Goal: Information Seeking & Learning: Learn about a topic

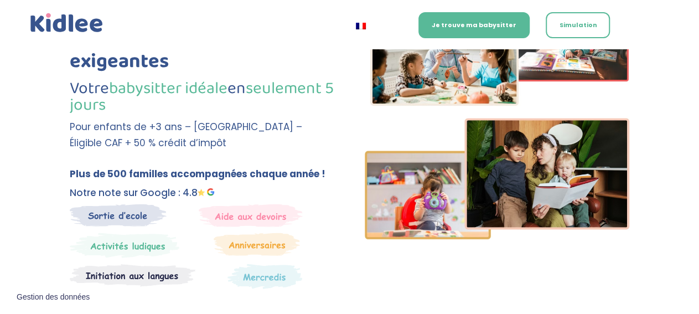
scroll to position [128, 0]
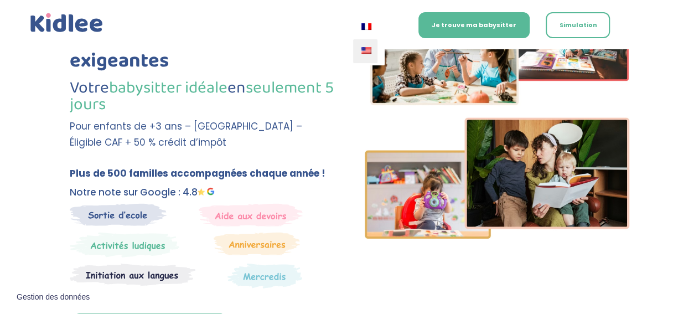
click at [366, 51] on img at bounding box center [366, 50] width 10 height 7
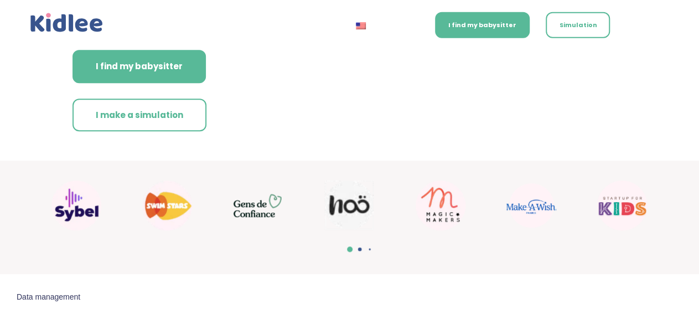
scroll to position [350, 0]
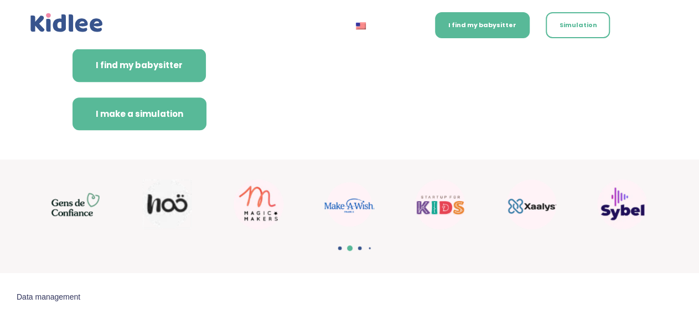
click at [183, 116] on link "I make a simulation" at bounding box center [139, 113] width 134 height 33
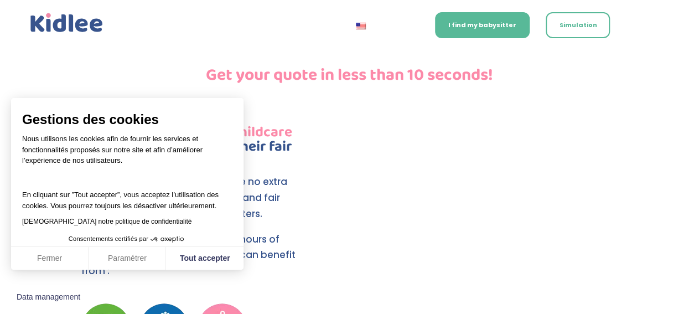
scroll to position [2294, 0]
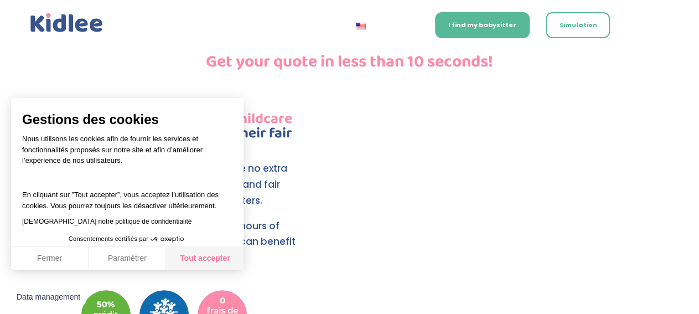
click at [217, 263] on button "Tout accepter" at bounding box center [204, 258] width 77 height 23
checkbox input "true"
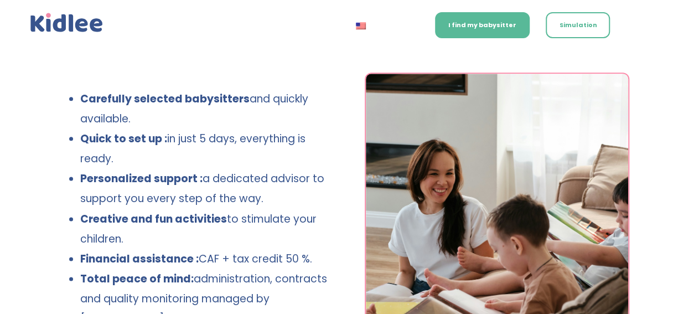
scroll to position [791, 0]
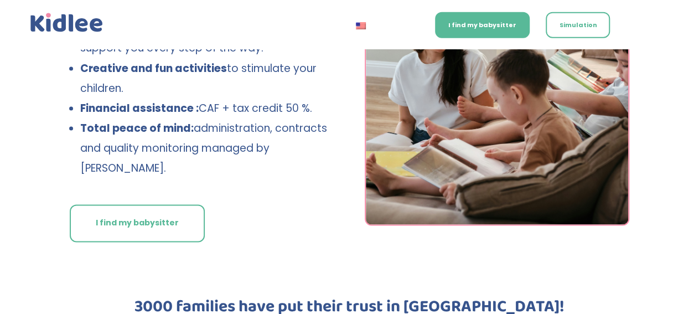
click at [315, 154] on li "Total peace of mind: administration, contracts and quality monitoring managed b…" at bounding box center [206, 149] width 253 height 60
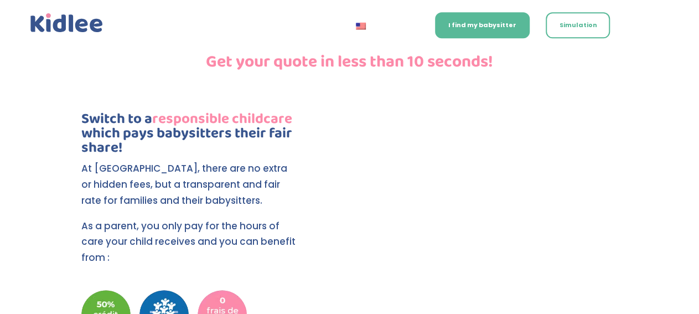
scroll to position [2295, 0]
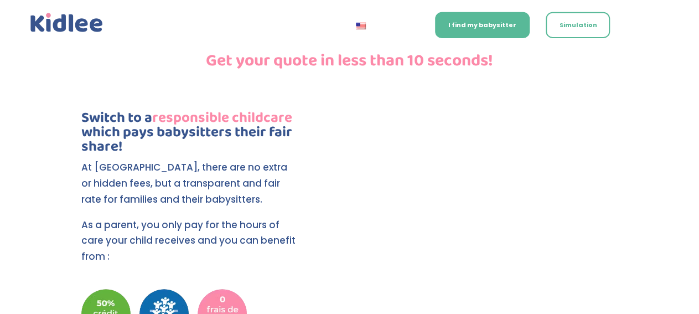
click at [666, 217] on div "Get your quote in less than 10 seconds! Switch to a responsible childcare which…" at bounding box center [349, 222] width 699 height 422
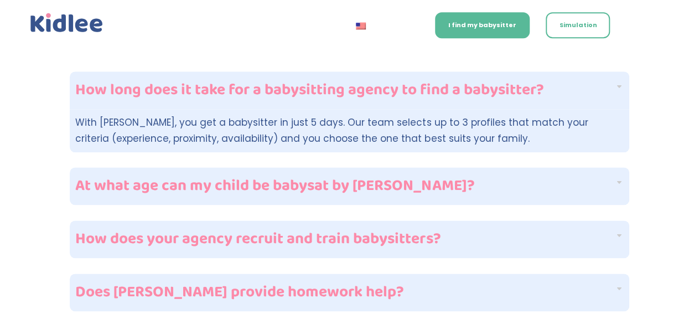
scroll to position [2738, 0]
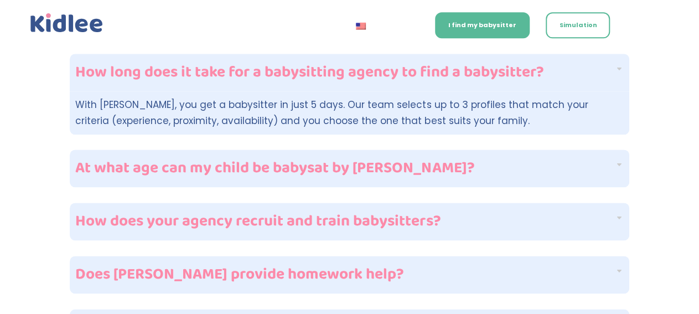
click at [354, 160] on h4 "At what age can my child be babysat by [PERSON_NAME]?" at bounding box center [344, 167] width 539 height 15
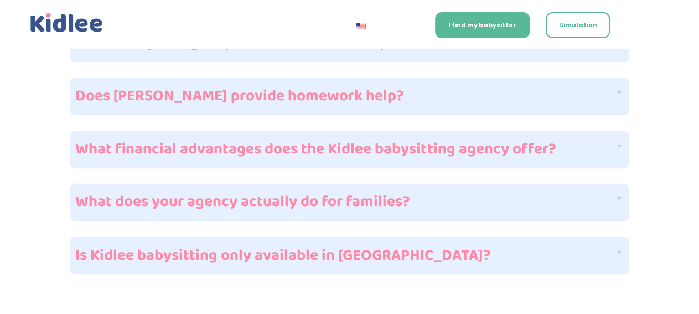
scroll to position [2934, 0]
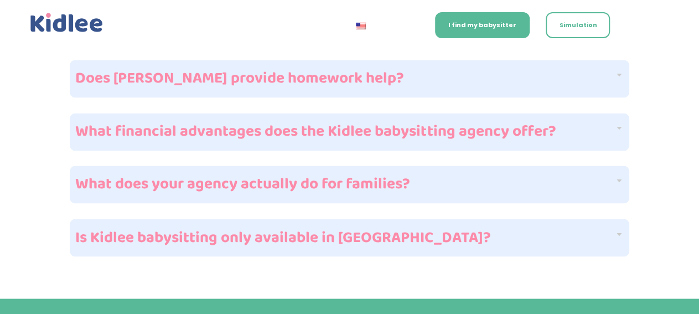
click at [334, 230] on h4 "Is Kidlee babysitting only available in [GEOGRAPHIC_DATA]?" at bounding box center [344, 237] width 539 height 15
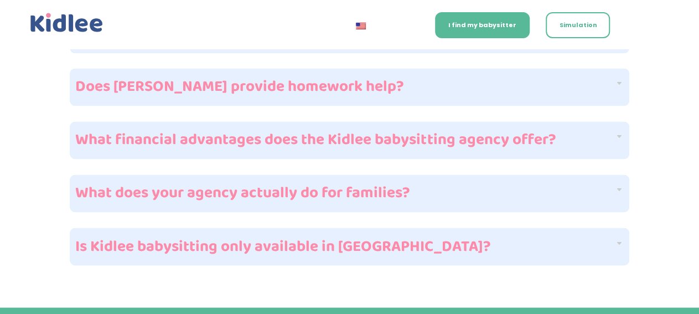
scroll to position [2923, 0]
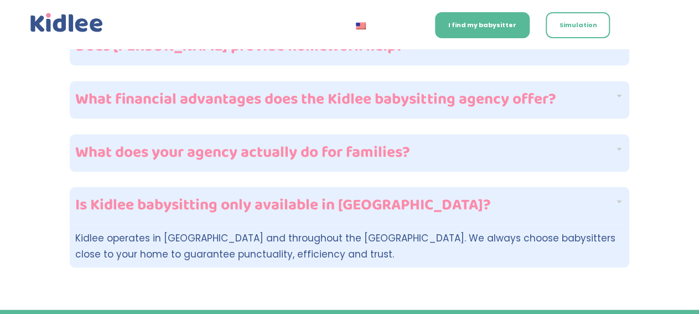
click at [363, 145] on h4 "What does your agency actually do for families?" at bounding box center [344, 152] width 539 height 15
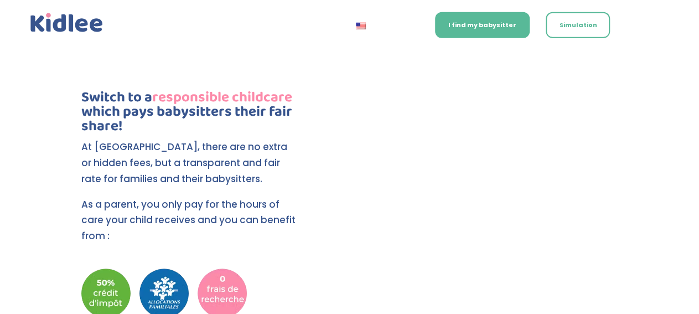
scroll to position [2316, 0]
